Goal: Task Accomplishment & Management: Use online tool/utility

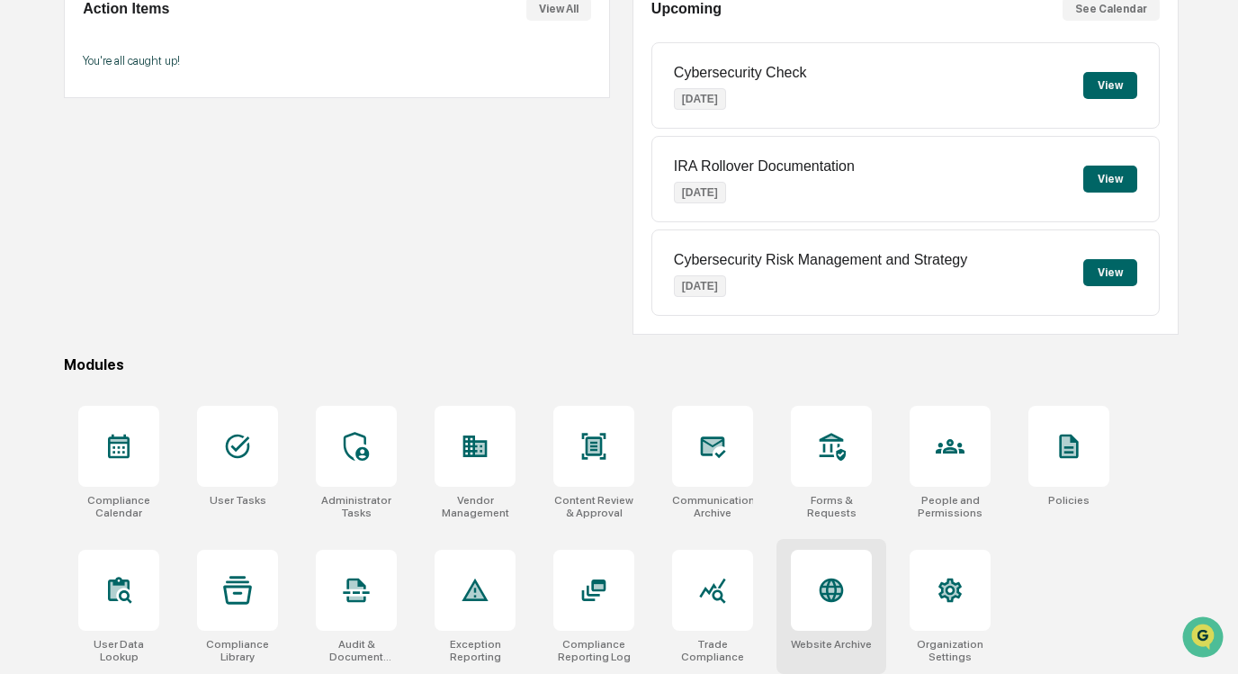
scroll to position [215, 0]
click at [855, 594] on div at bounding box center [831, 590] width 81 height 81
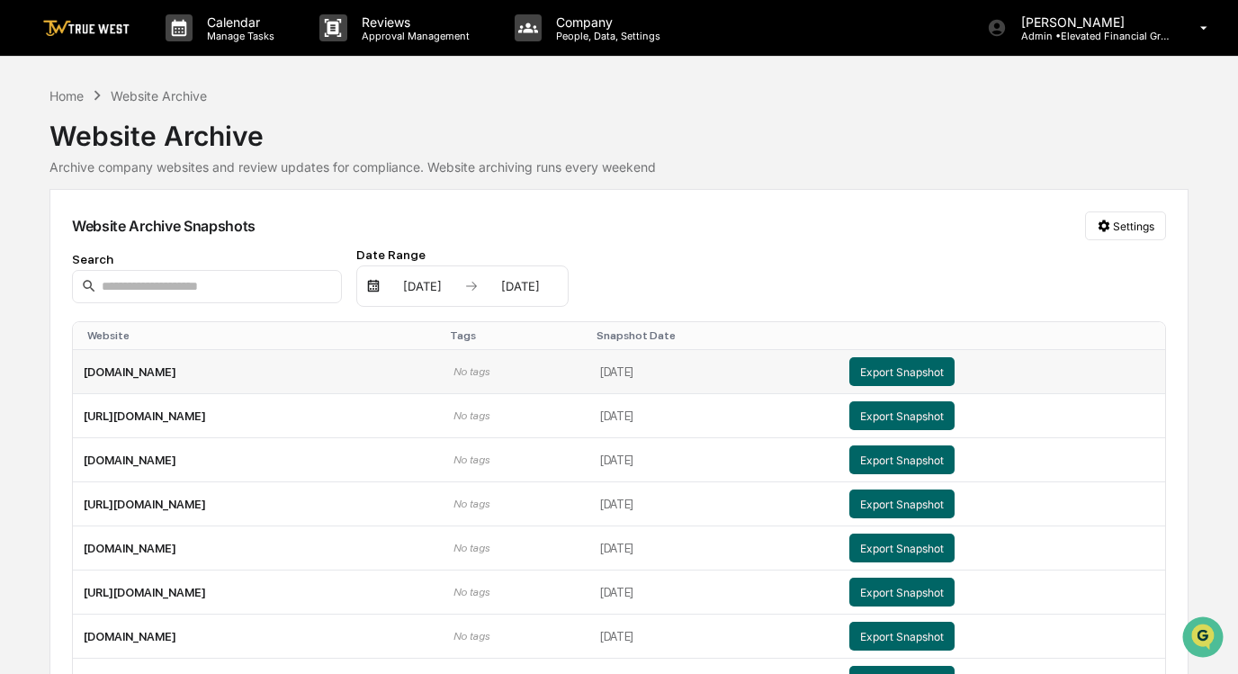
click at [188, 374] on td "[DOMAIN_NAME]" at bounding box center [258, 372] width 370 height 44
click at [954, 368] on button "Export Snapshot" at bounding box center [901, 371] width 105 height 29
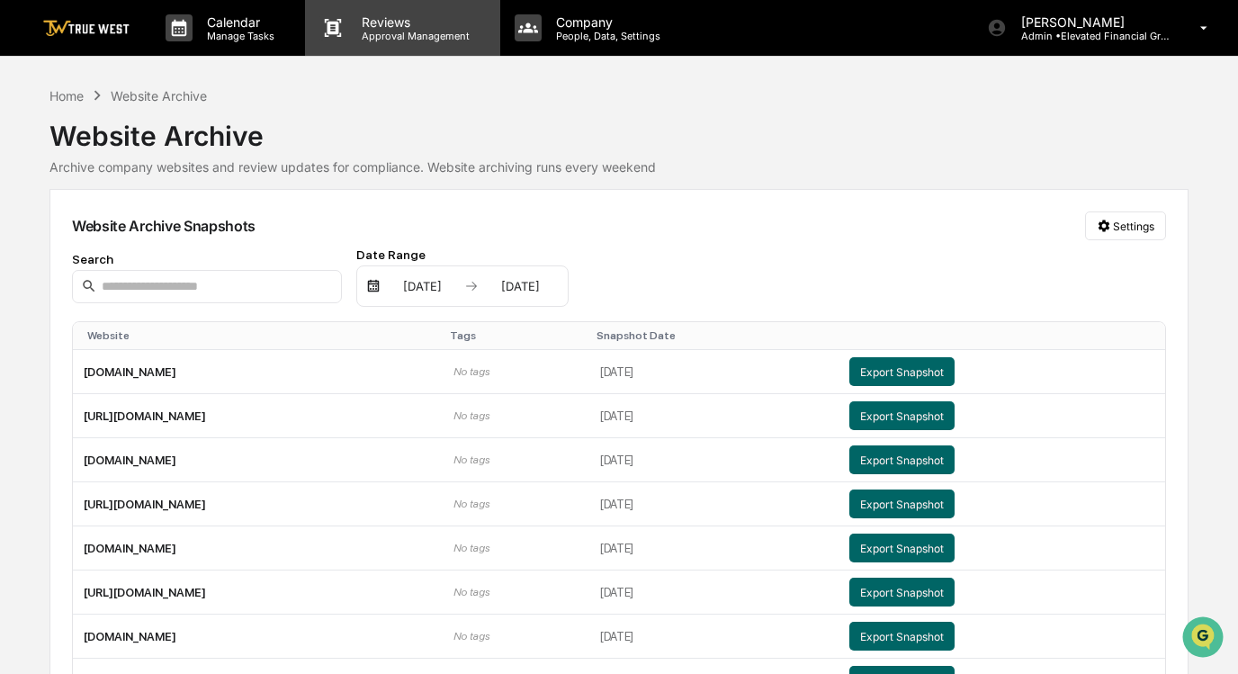
click at [376, 25] on p "Reviews" at bounding box center [412, 21] width 131 height 15
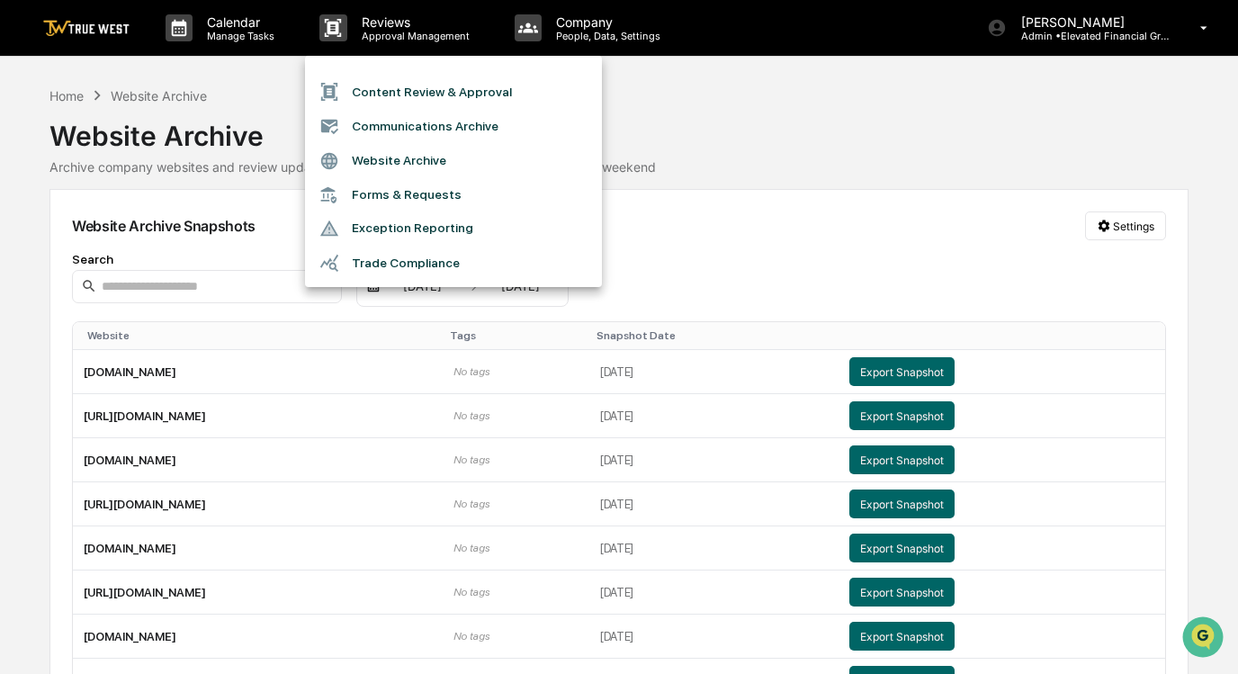
click at [429, 103] on li "Content Review & Approval" at bounding box center [453, 92] width 297 height 34
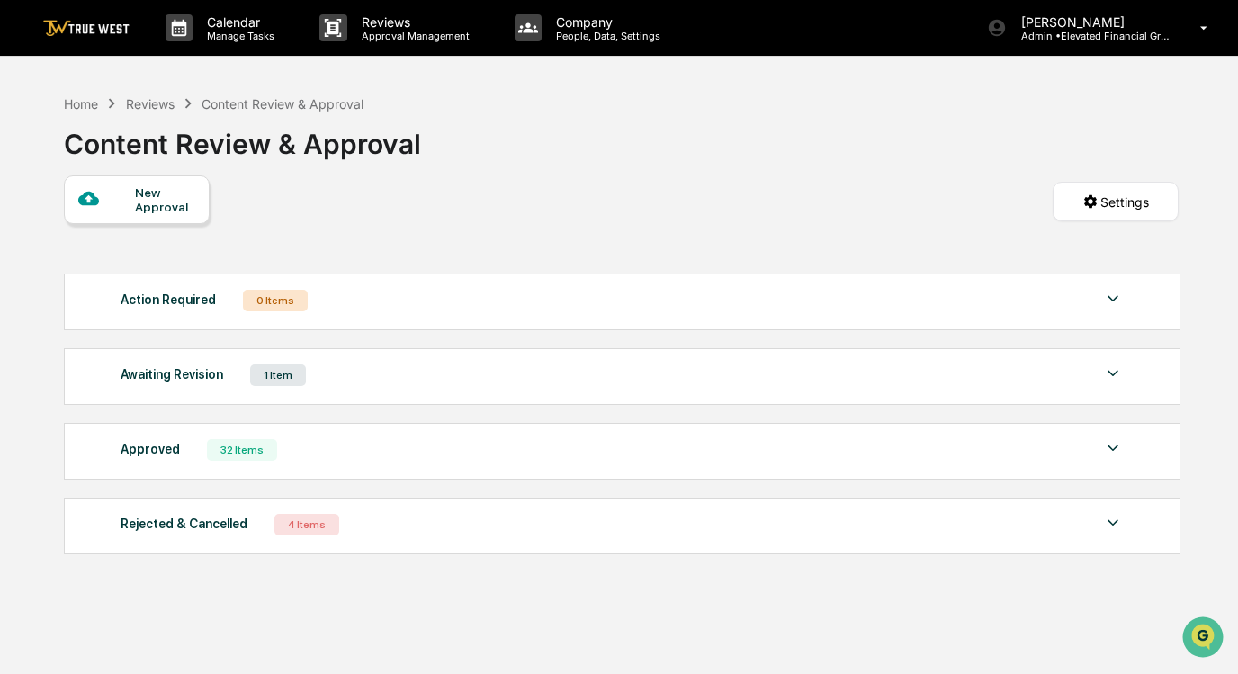
click at [269, 380] on div "1 Item" at bounding box center [278, 375] width 56 height 22
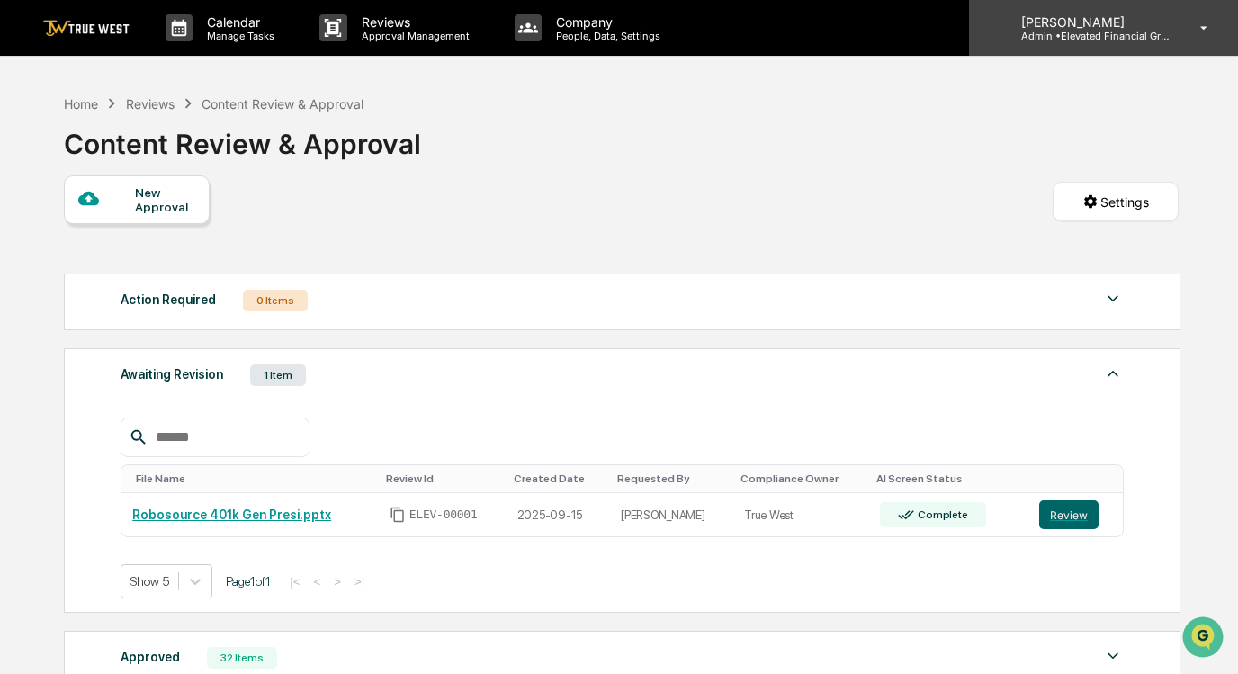
click at [1028, 40] on p "Admin • Elevated Financial Group" at bounding box center [1090, 36] width 167 height 13
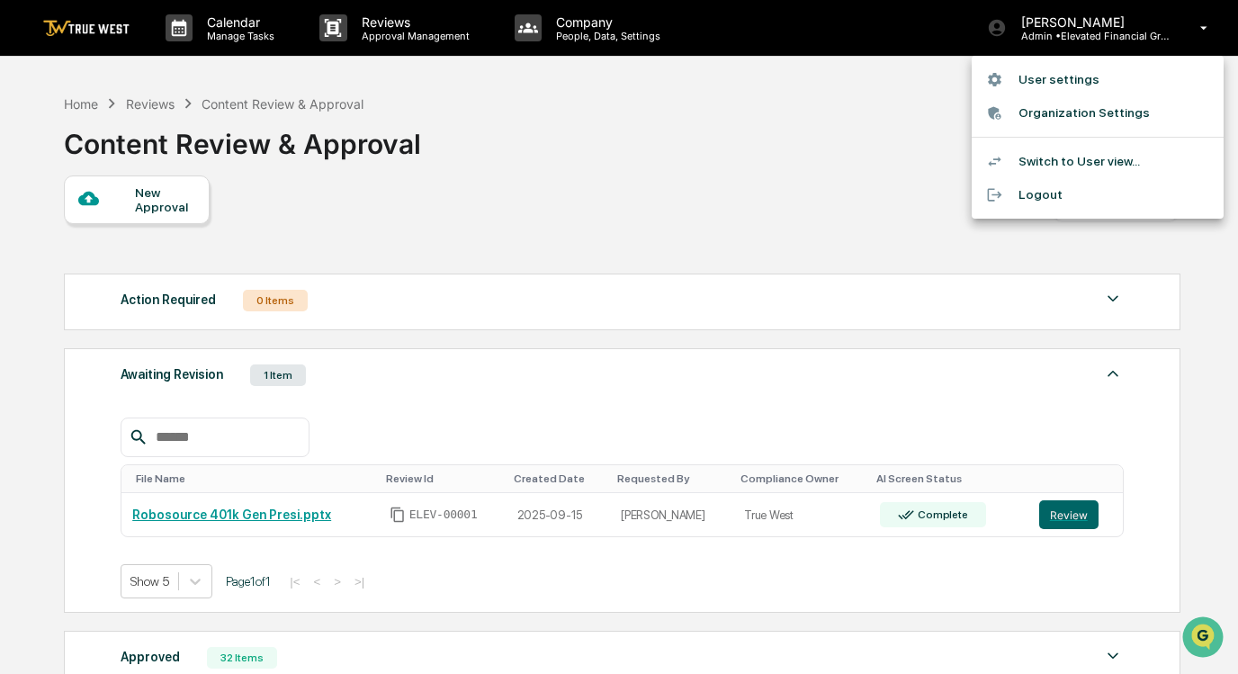
click at [1054, 159] on li "Switch to User view..." at bounding box center [1098, 161] width 252 height 33
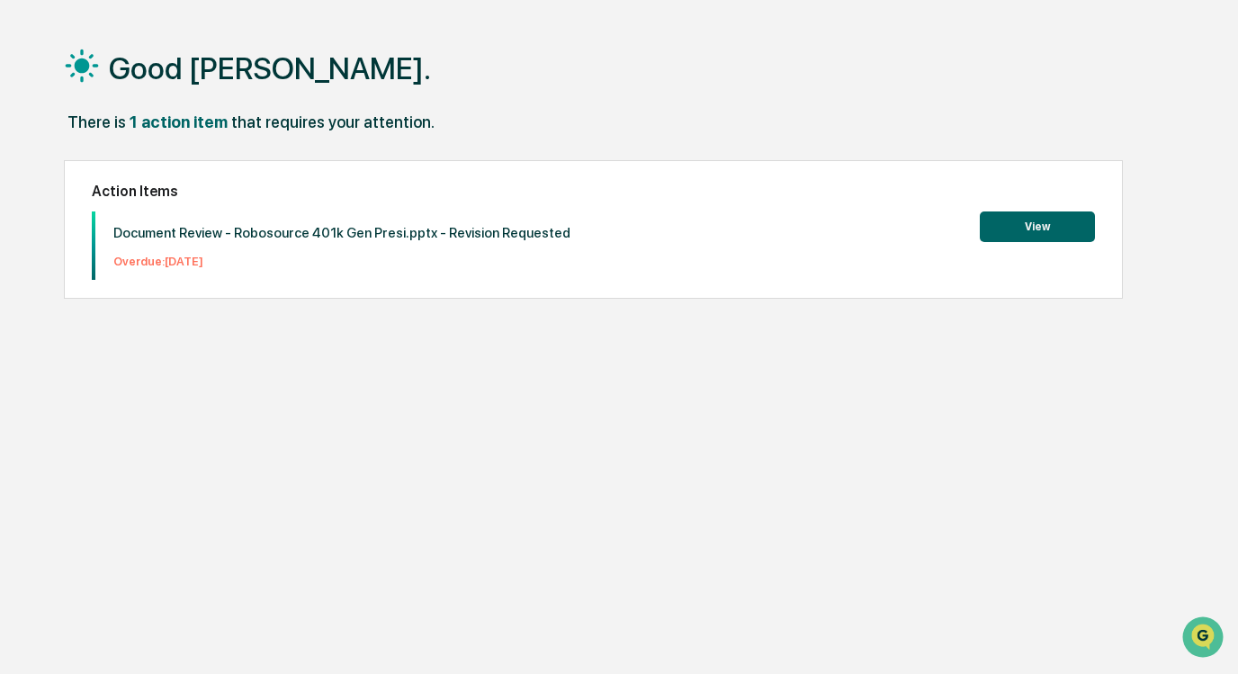
scroll to position [67, 0]
